Goal: Task Accomplishment & Management: Manage account settings

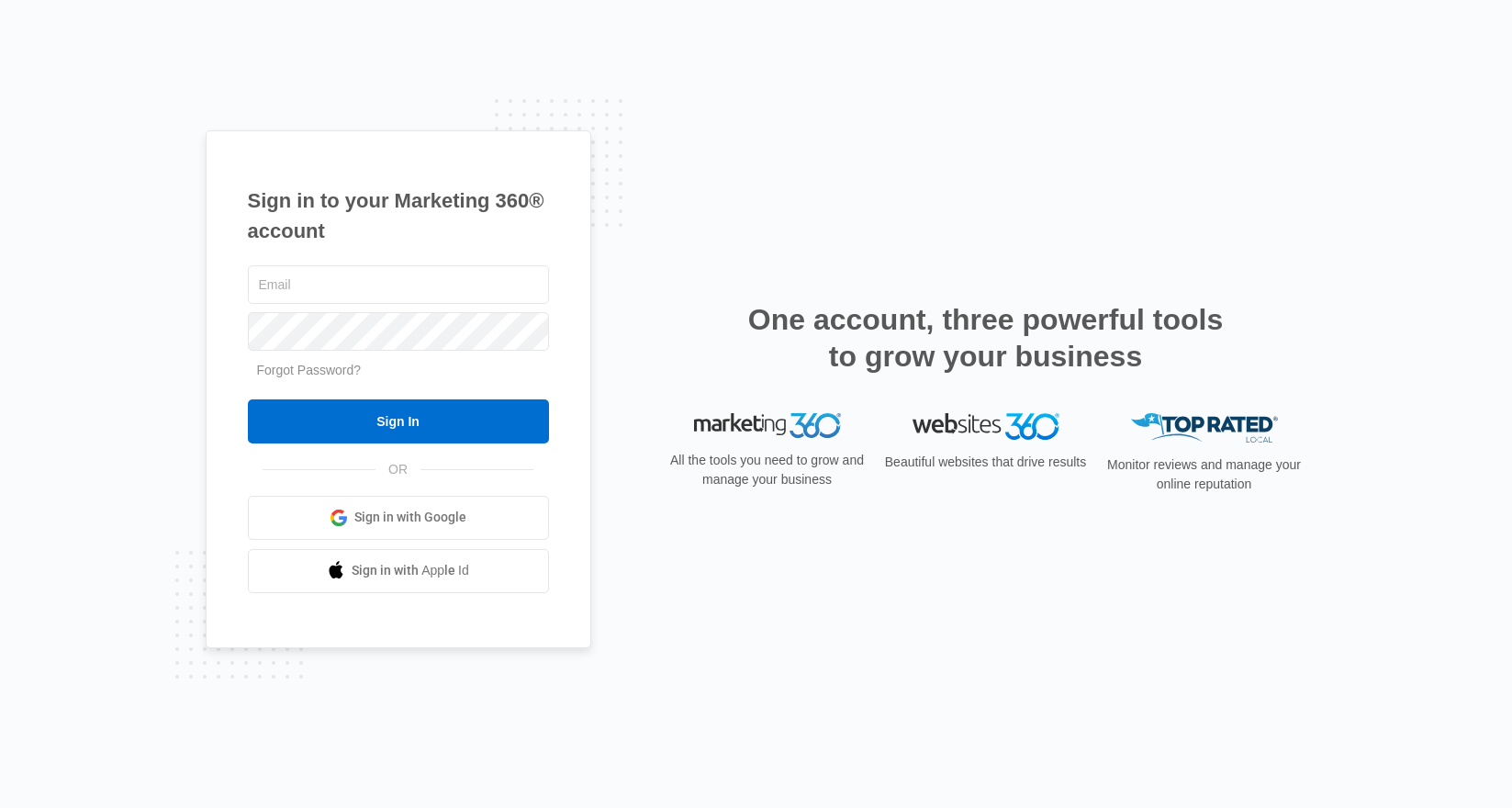
type input "coachnicolebright@gmail.com"
click at [1438, 153] on div "Sign in to your Marketing 360® account coachnicolebright@gmail.com Forgot Passw…" at bounding box center [756, 404] width 1512 height 808
